Goal: Task Accomplishment & Management: Complete application form

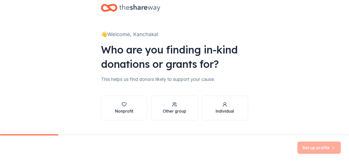
scroll to position [21, 0]
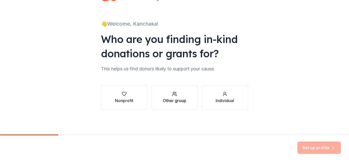
click at [166, 99] on div "Other group" at bounding box center [174, 100] width 23 height 6
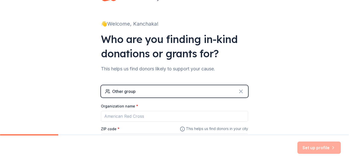
click at [241, 91] on icon at bounding box center [241, 91] width 6 height 6
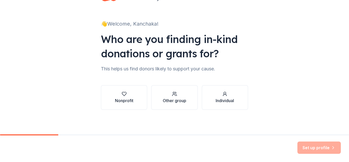
click at [118, 99] on div "Nonprofit" at bounding box center [124, 100] width 18 height 6
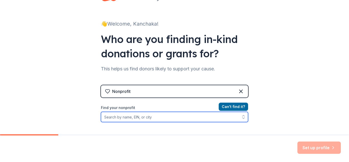
click at [242, 118] on icon "button" at bounding box center [243, 117] width 2 height 1
click at [171, 115] on input "Find your nonprofit" at bounding box center [174, 117] width 147 height 10
type input "l"
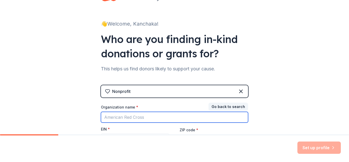
click at [171, 115] on input "Organization name *" at bounding box center [174, 117] width 147 height 11
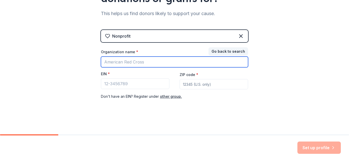
scroll to position [4, 0]
